Goal: Navigation & Orientation: Find specific page/section

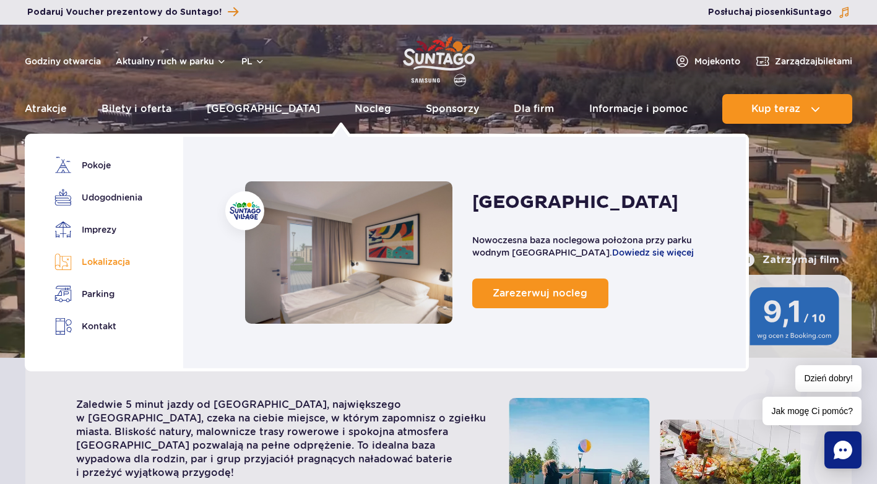
click at [126, 262] on link "Lokalizacja" at bounding box center [96, 261] width 84 height 17
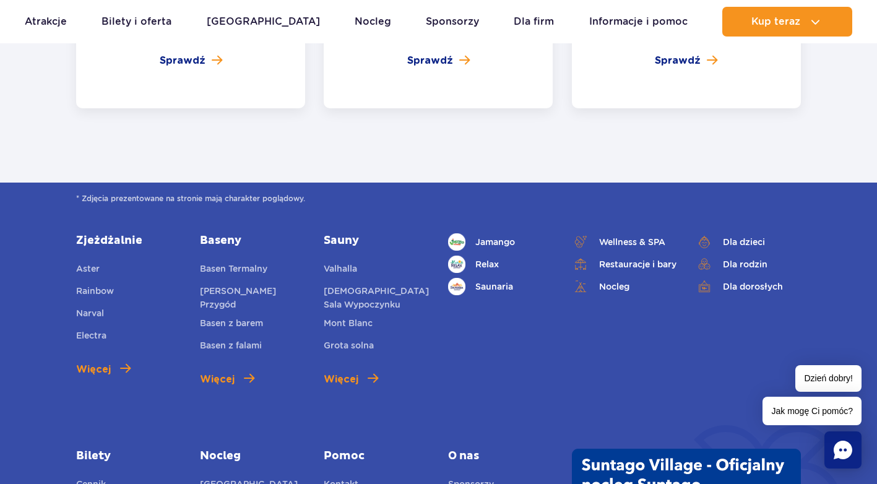
scroll to position [4755, 0]
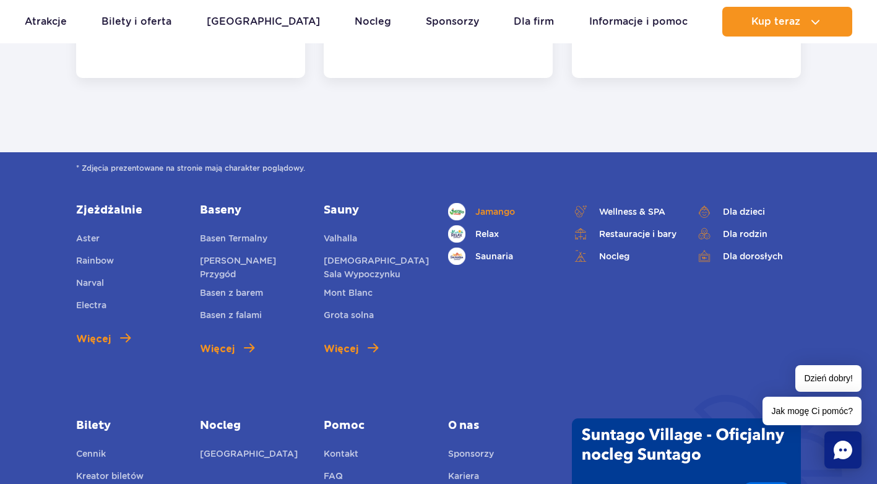
click at [489, 205] on span "Jamango" at bounding box center [495, 212] width 40 height 14
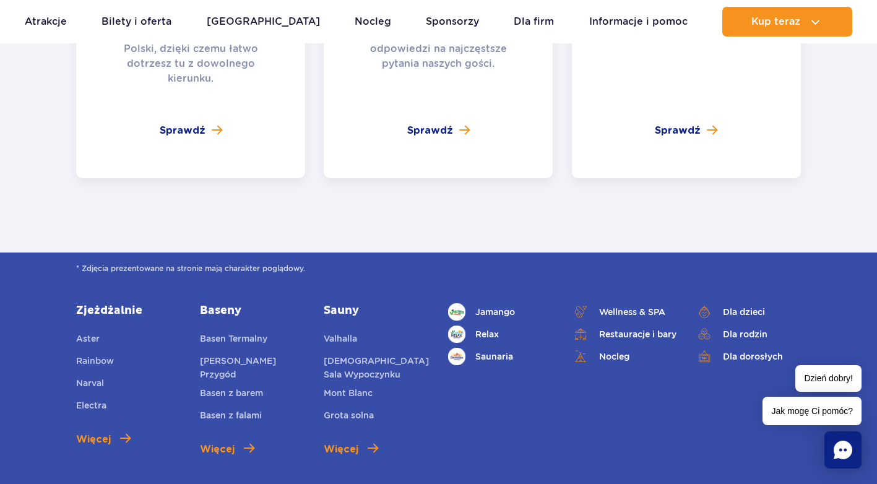
scroll to position [3004, 0]
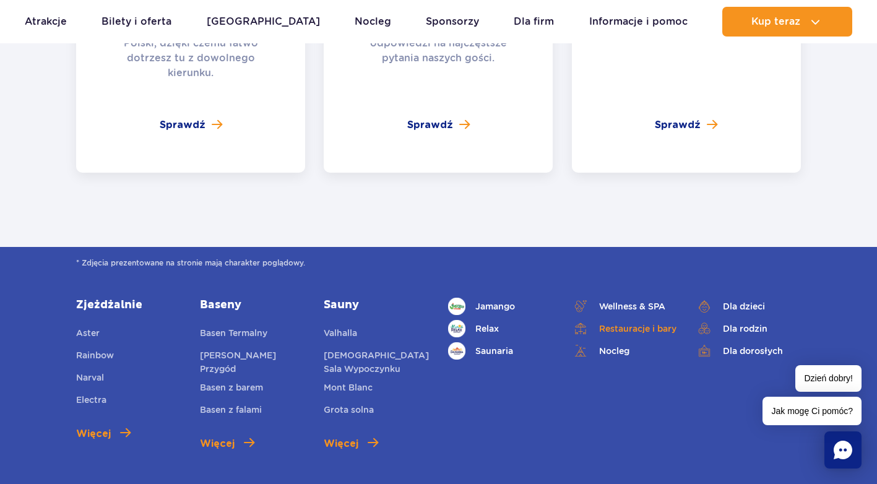
click at [665, 320] on link "Restauracje i bary" at bounding box center [624, 328] width 105 height 17
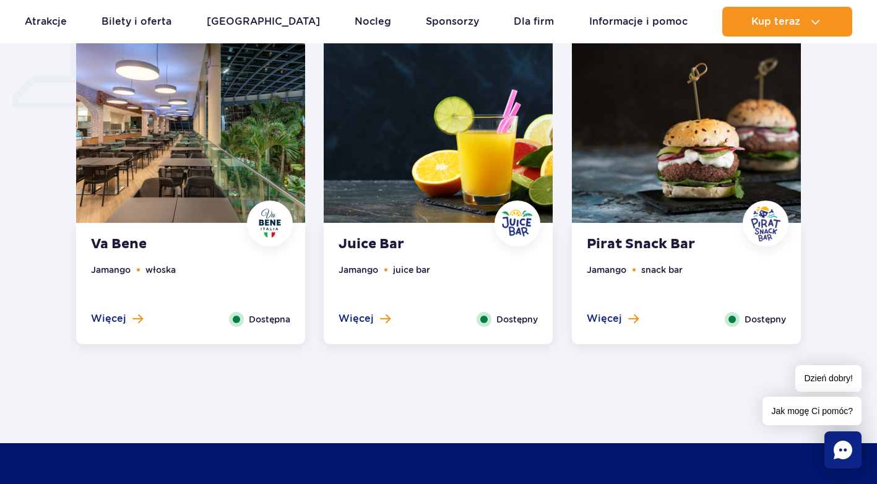
scroll to position [1031, 0]
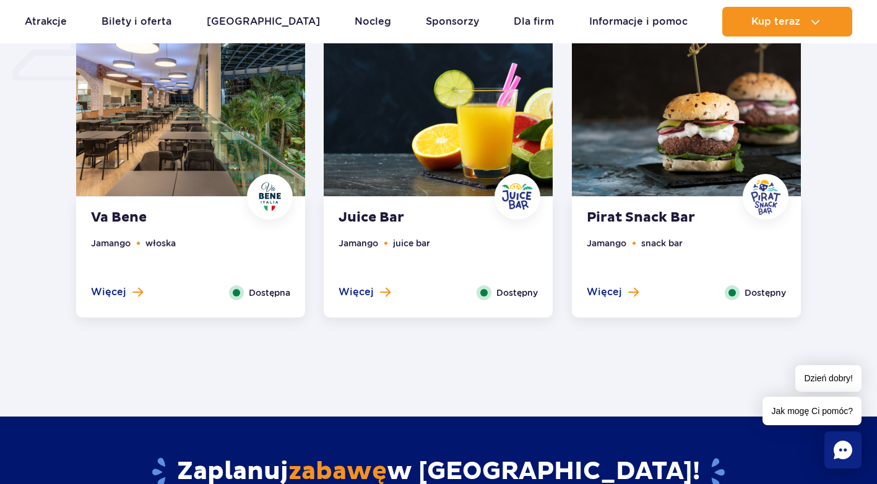
click at [685, 103] on img at bounding box center [686, 99] width 229 height 194
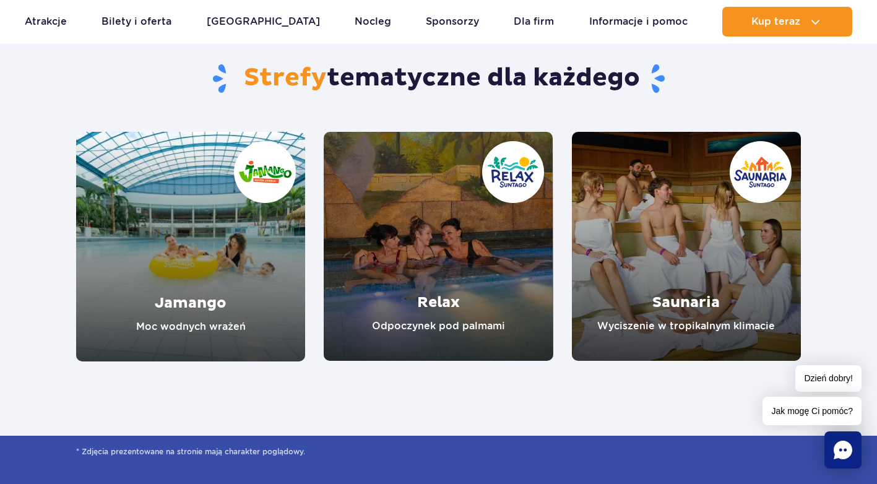
scroll to position [2601, 0]
